Goal: Task Accomplishment & Management: Use online tool/utility

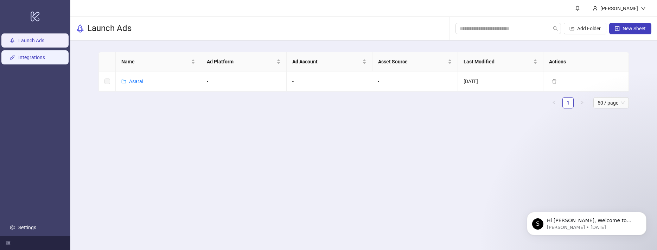
click at [45, 59] on link "Integrations" at bounding box center [31, 58] width 27 height 6
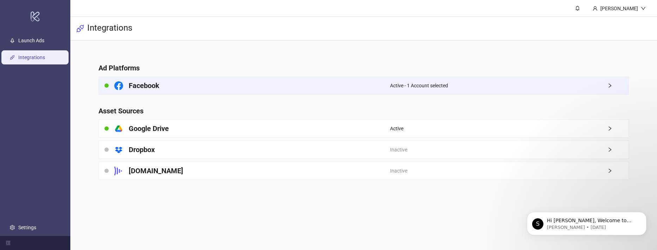
click at [158, 85] on h4 "Facebook" at bounding box center [144, 86] width 31 height 10
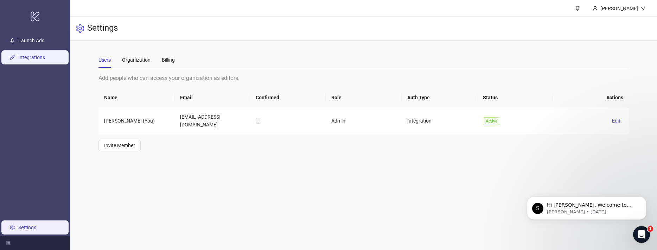
click at [30, 60] on link "Integrations" at bounding box center [31, 58] width 27 height 6
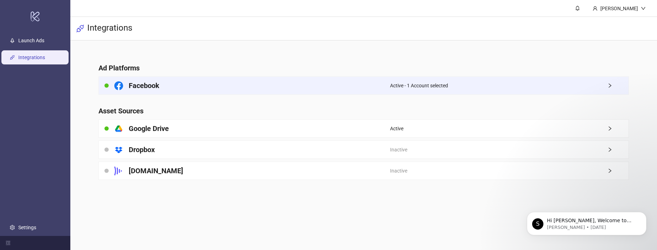
click at [290, 88] on div "Facebook" at bounding box center [244, 86] width 291 height 18
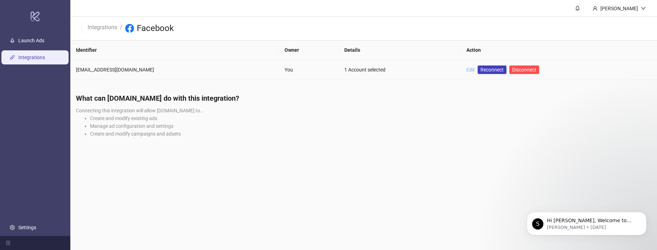
click at [466, 69] on link "Edit" at bounding box center [470, 70] width 8 height 6
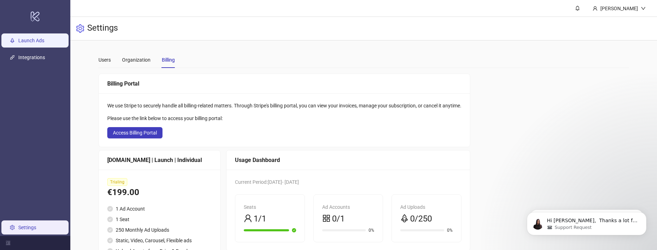
click at [39, 38] on link "Launch Ads" at bounding box center [31, 41] width 26 height 6
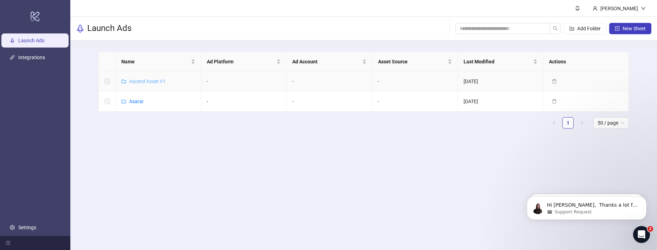
click at [156, 82] on link "Ascend Asset V1" at bounding box center [147, 81] width 37 height 6
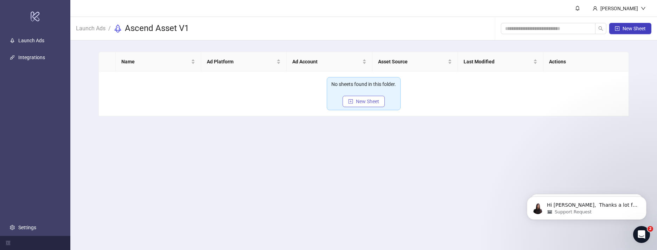
click at [357, 101] on span "New Sheet" at bounding box center [367, 101] width 23 height 6
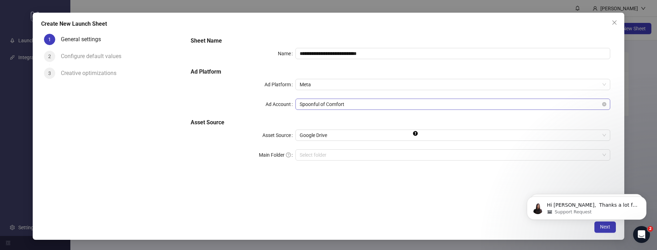
click at [349, 106] on span "Spoonful of Comfort" at bounding box center [453, 104] width 306 height 11
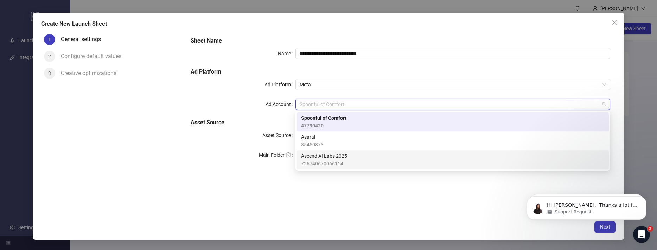
click at [331, 160] on span "726740670066114" at bounding box center [324, 164] width 46 height 8
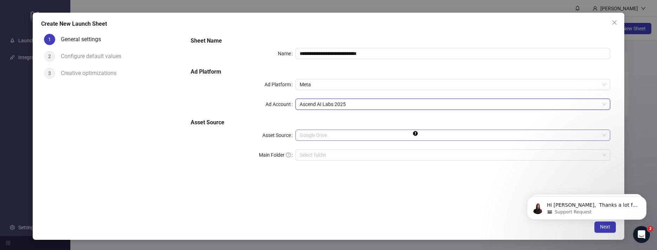
click at [325, 139] on span "Google Drive" at bounding box center [453, 135] width 306 height 11
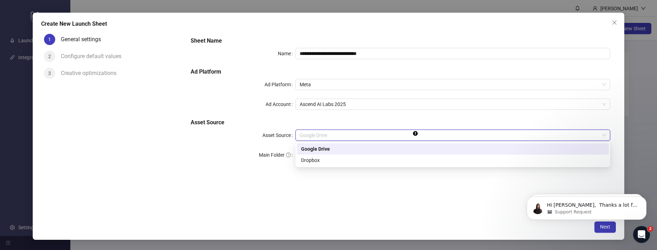
click at [324, 148] on div "Google Drive" at bounding box center [453, 149] width 304 height 8
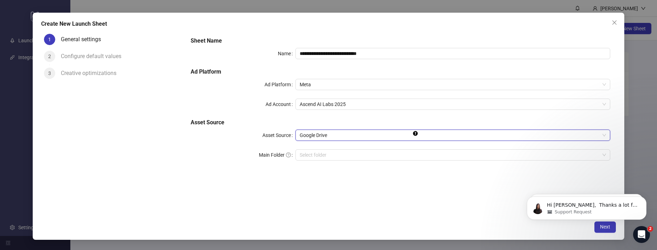
click at [440, 136] on span "Google Drive" at bounding box center [453, 135] width 306 height 11
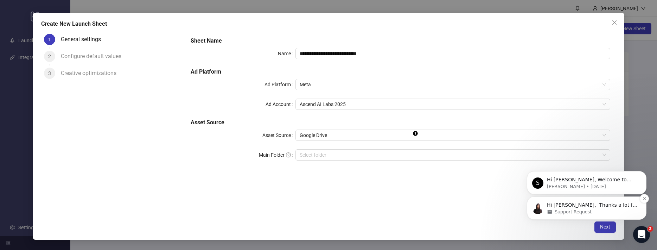
click at [544, 203] on div "Hi Carmel, ​ Thanks a lot for reaching out. Yes, please feel free to send over …" at bounding box center [586, 208] width 109 height 14
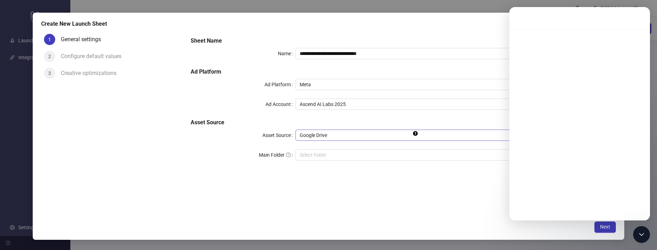
click at [419, 131] on span "Google Drive" at bounding box center [453, 135] width 306 height 11
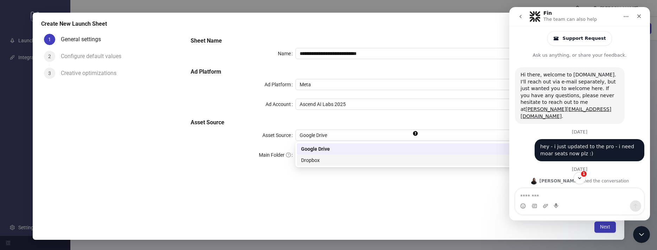
drag, startPoint x: 418, startPoint y: 133, endPoint x: 653, endPoint y: 38, distance: 253.3
click at [418, 133] on icon "Tooltip anchor" at bounding box center [416, 133] width 6 height 6
click at [642, 16] on div "Close" at bounding box center [639, 16] width 13 height 13
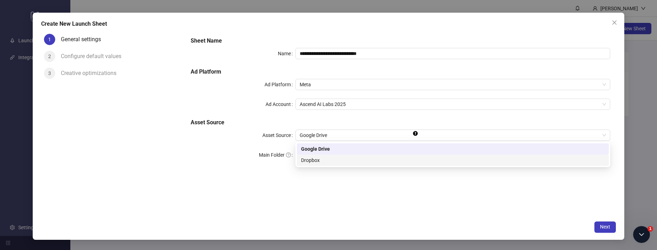
click at [372, 152] on input "Main Folder" at bounding box center [450, 154] width 300 height 11
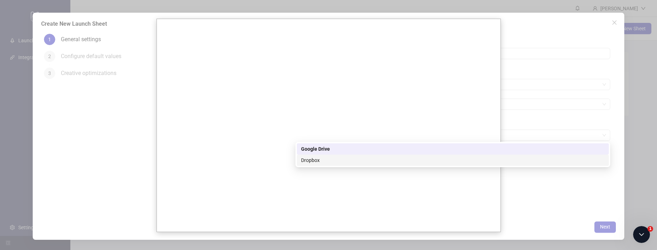
click at [116, 112] on div at bounding box center [328, 125] width 657 height 250
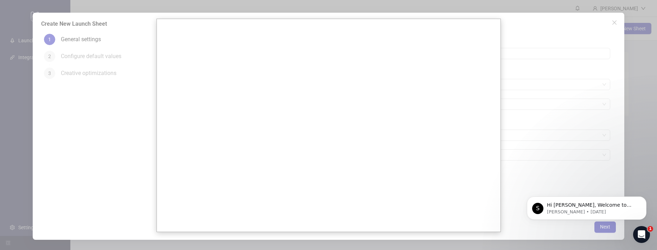
scroll to position [441, 0]
click at [614, 22] on div at bounding box center [328, 125] width 657 height 250
click at [553, 217] on div "S Hi Carmel, Welcome to Kitchn.io! 🎉 You’re all set to start launching ads effo…" at bounding box center [587, 207] width 120 height 23
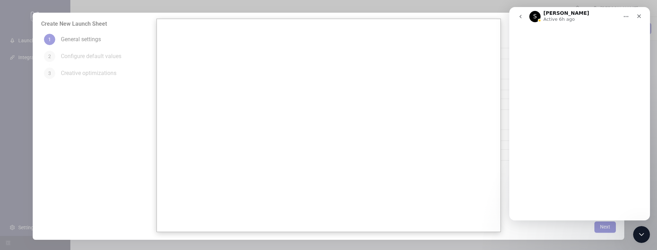
click at [508, 21] on div at bounding box center [328, 125] width 657 height 250
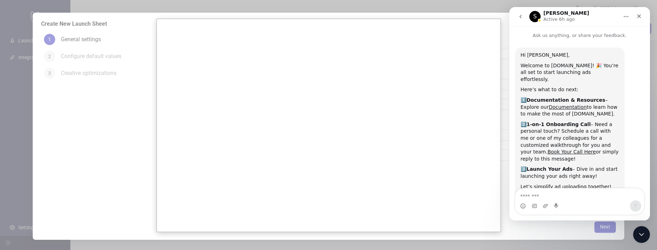
scroll to position [55, 0]
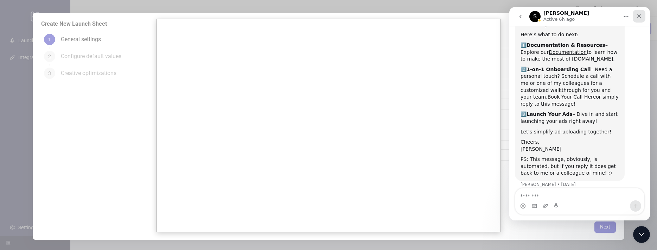
click at [642, 16] on div "Close" at bounding box center [639, 16] width 13 height 13
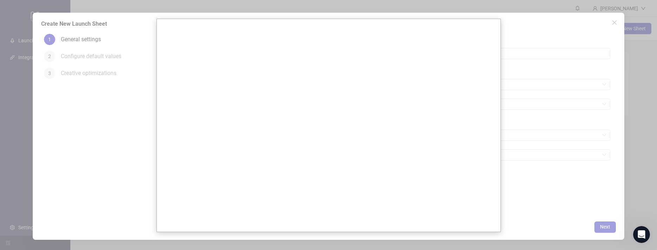
click at [618, 24] on div at bounding box center [328, 125] width 657 height 250
drag, startPoint x: 608, startPoint y: 216, endPoint x: 617, endPoint y: 167, distance: 50.4
click at [608, 215] on div at bounding box center [328, 125] width 657 height 250
click at [619, 21] on div at bounding box center [328, 125] width 657 height 250
drag, startPoint x: 107, startPoint y: 49, endPoint x: 113, endPoint y: 50, distance: 6.7
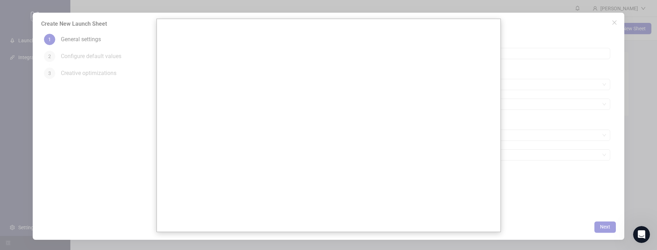
click at [109, 49] on div at bounding box center [328, 125] width 657 height 250
click at [549, 47] on div at bounding box center [328, 125] width 657 height 250
click at [605, 231] on div at bounding box center [328, 125] width 657 height 250
click at [638, 117] on div at bounding box center [328, 125] width 657 height 250
click at [613, 13] on div at bounding box center [328, 125] width 657 height 250
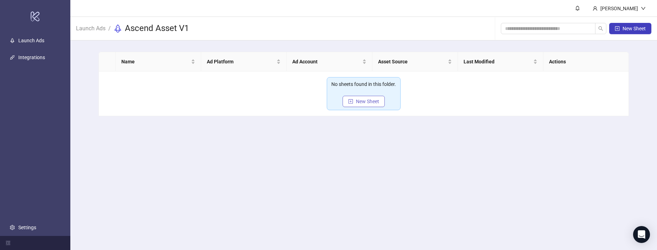
click at [376, 101] on span "New Sheet" at bounding box center [367, 101] width 23 height 6
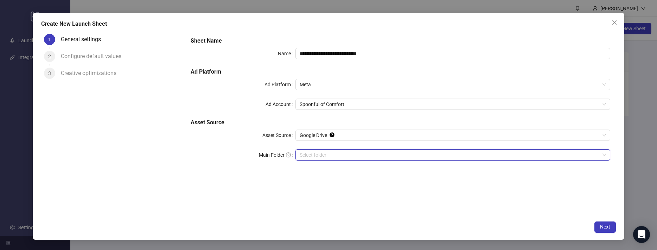
click at [388, 158] on input "Main Folder" at bounding box center [450, 154] width 300 height 11
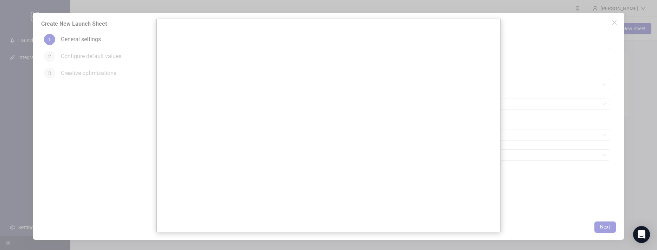
drag, startPoint x: 607, startPoint y: 22, endPoint x: 613, endPoint y: 21, distance: 5.3
click at [610, 21] on div at bounding box center [328, 125] width 657 height 250
click at [613, 21] on div at bounding box center [328, 125] width 657 height 250
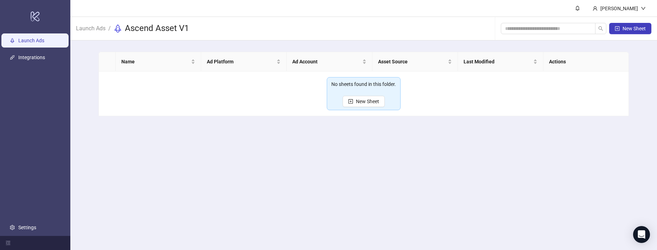
click at [44, 42] on link "Launch Ads" at bounding box center [31, 41] width 26 height 6
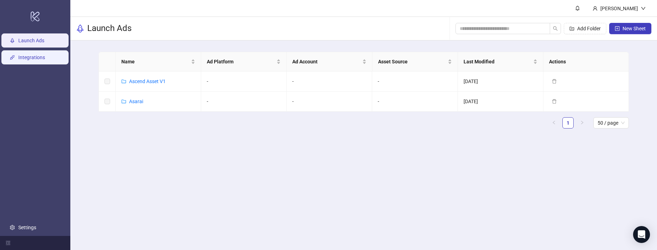
click at [45, 58] on link "Integrations" at bounding box center [31, 58] width 27 height 6
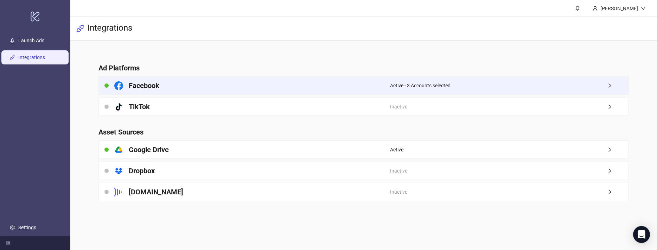
click at [156, 85] on h4 "Facebook" at bounding box center [144, 86] width 31 height 10
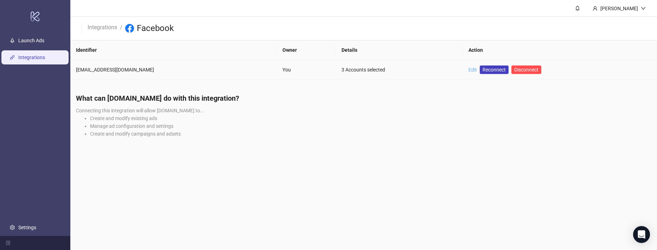
click at [469, 71] on link "Edit" at bounding box center [473, 70] width 8 height 6
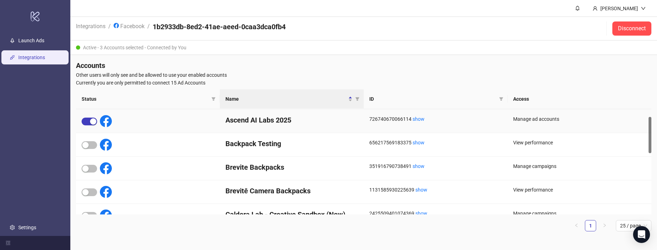
scroll to position [7, 0]
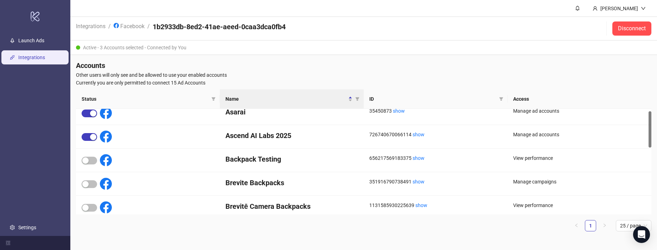
click at [144, 55] on div "Accounts Other users will only see and be allowed to use your enabled accounts …" at bounding box center [363, 148] width 587 height 187
click at [40, 39] on link "Launch Ads" at bounding box center [31, 41] width 26 height 6
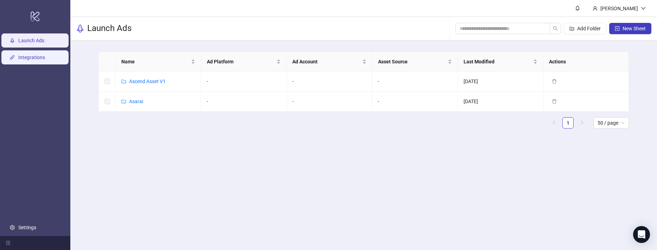
click at [45, 60] on link "Integrations" at bounding box center [31, 58] width 27 height 6
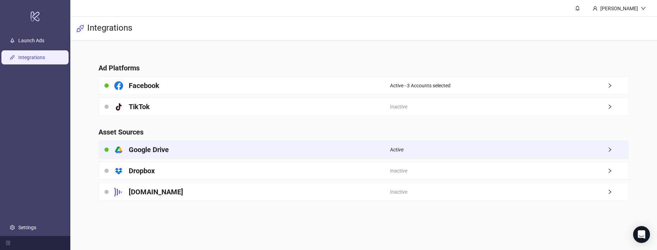
click at [175, 154] on div "platform/google_drive Google Drive" at bounding box center [244, 150] width 291 height 18
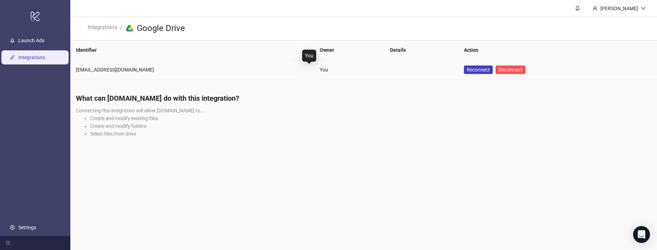
click at [320, 66] on div "You" at bounding box center [349, 70] width 59 height 8
click at [24, 224] on link "Settings" at bounding box center [27, 227] width 18 height 6
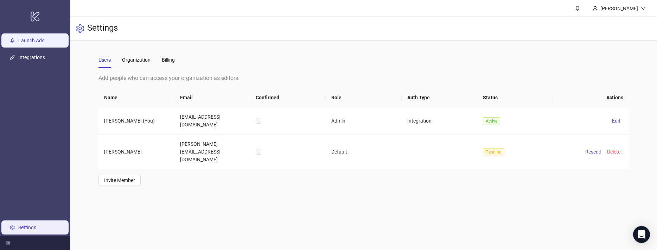
click at [44, 42] on link "Launch Ads" at bounding box center [31, 41] width 26 height 6
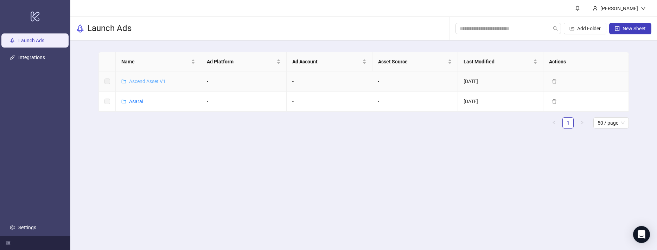
click at [149, 80] on link "Ascend Asset V1" at bounding box center [147, 81] width 37 height 6
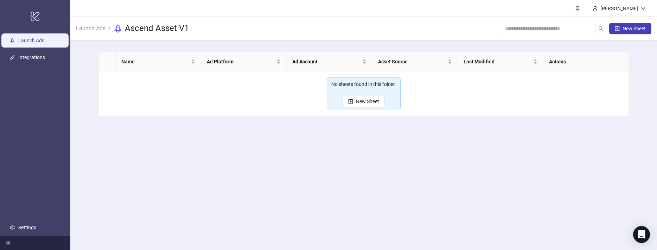
click at [34, 38] on link "Launch Ads" at bounding box center [31, 41] width 26 height 6
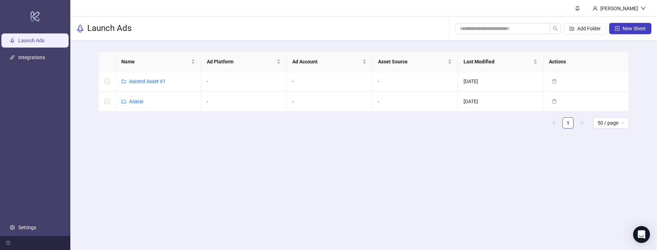
click at [98, 148] on main "[PERSON_NAME] Launch Ads Add Folder New Sheet Name Ad Platform Ad Account Asset…" at bounding box center [363, 125] width 587 height 250
